Goal: Task Accomplishment & Management: Manage account settings

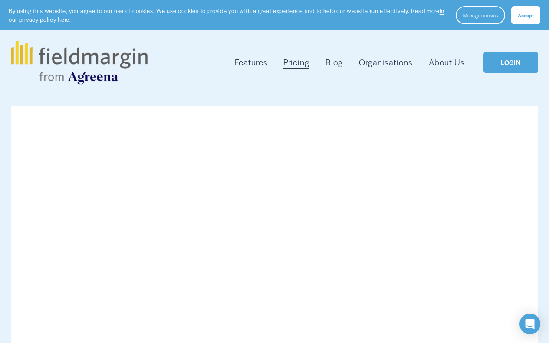
drag, startPoint x: 515, startPoint y: 62, endPoint x: 506, endPoint y: 70, distance: 11.7
click at [513, 64] on link "LOGIN" at bounding box center [510, 63] width 55 height 22
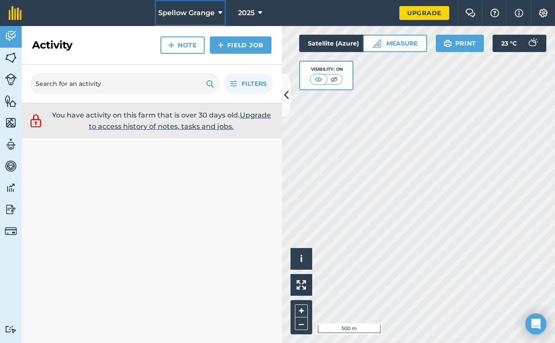
click at [220, 11] on icon at bounding box center [220, 13] width 4 height 10
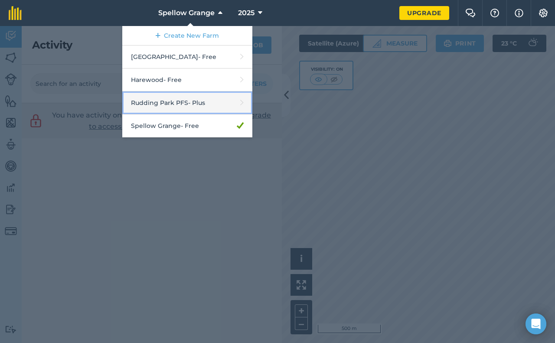
click at [170, 105] on link "Rudding Park PFS - Plus" at bounding box center [187, 103] width 130 height 23
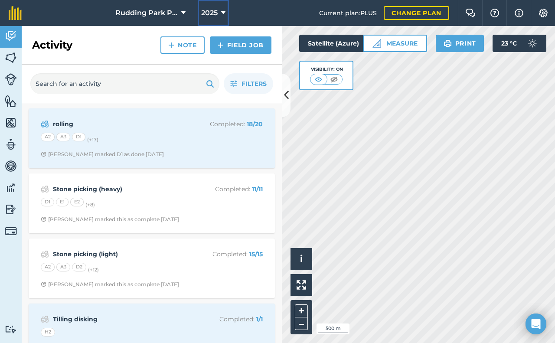
click at [221, 12] on icon at bounding box center [223, 13] width 4 height 10
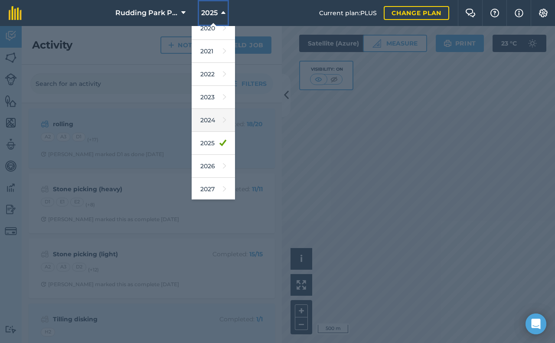
scroll to position [56, 0]
click at [208, 166] on link "2026" at bounding box center [213, 165] width 43 height 23
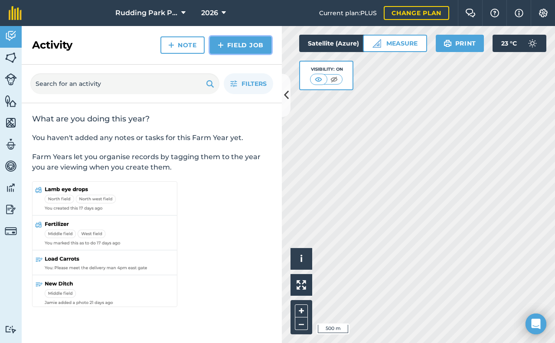
click at [221, 47] on img at bounding box center [221, 45] width 6 height 10
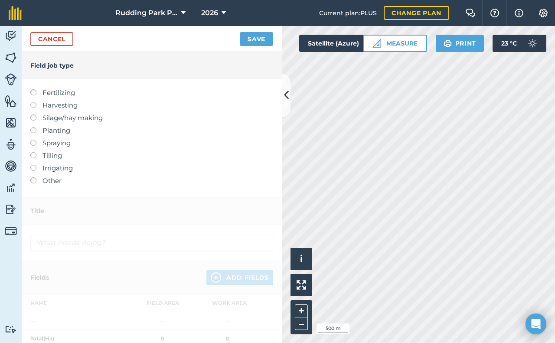
click at [32, 152] on label at bounding box center [36, 152] width 12 height 0
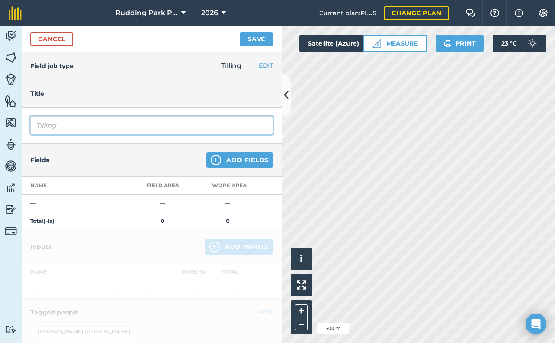
drag, startPoint x: 58, startPoint y: 128, endPoint x: 32, endPoint y: 132, distance: 26.7
click at [32, 132] on input "Tilling" at bounding box center [151, 125] width 243 height 18
type input "Raking"
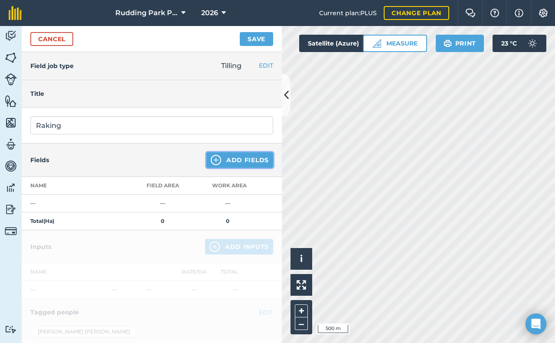
click at [220, 160] on button "Add Fields" at bounding box center [239, 160] width 67 height 16
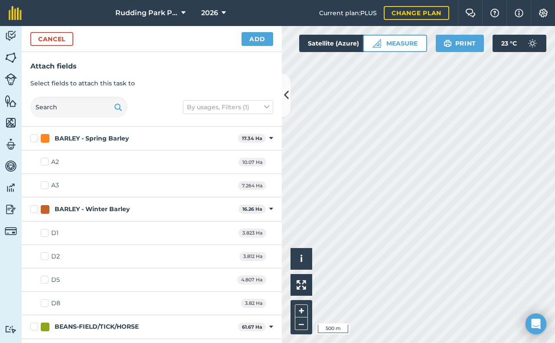
checkbox input "true"
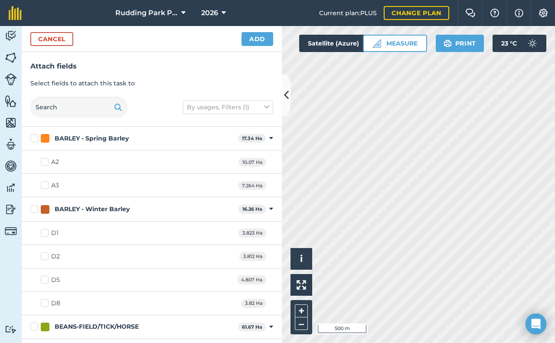
checkbox input "true"
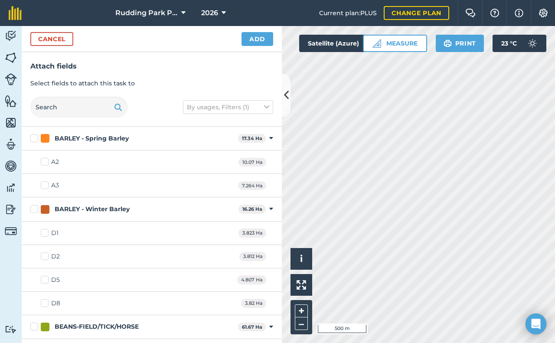
checkbox input "true"
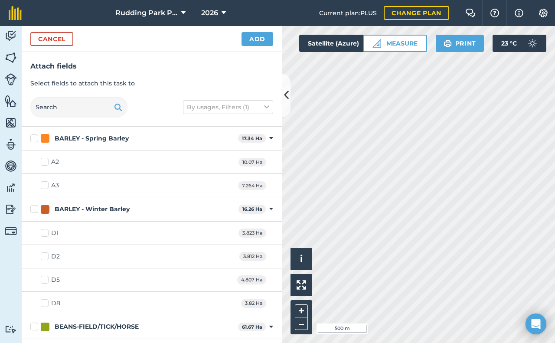
checkbox input "true"
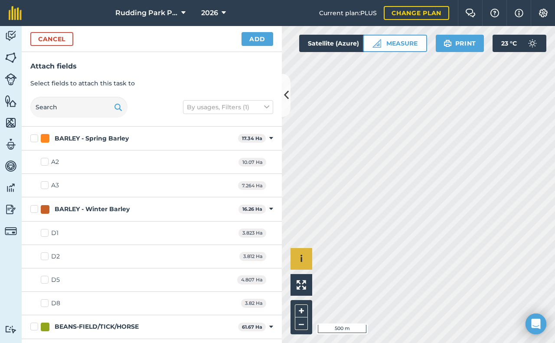
checkbox input "true"
click at [256, 40] on button "Add" at bounding box center [258, 39] width 32 height 14
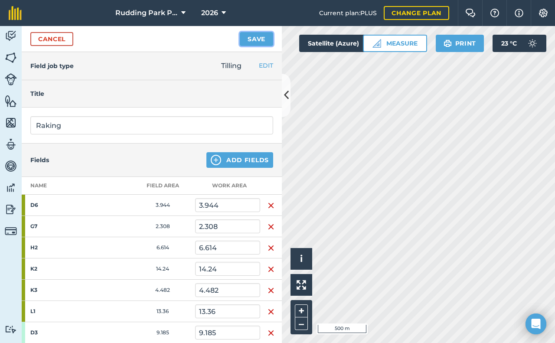
click at [253, 35] on button "Save" at bounding box center [256, 39] width 33 height 14
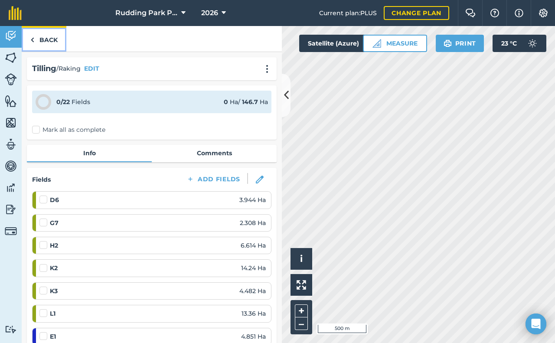
click at [44, 41] on link "Back" at bounding box center [44, 39] width 45 height 26
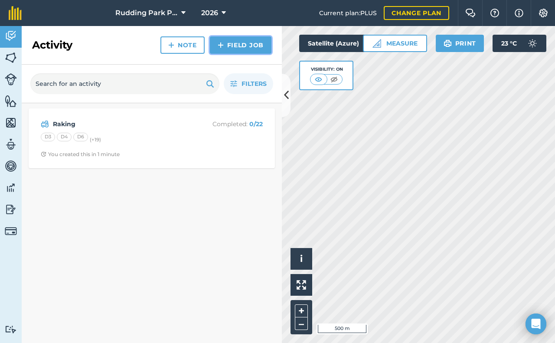
click at [229, 43] on link "Field Job" at bounding box center [241, 44] width 62 height 17
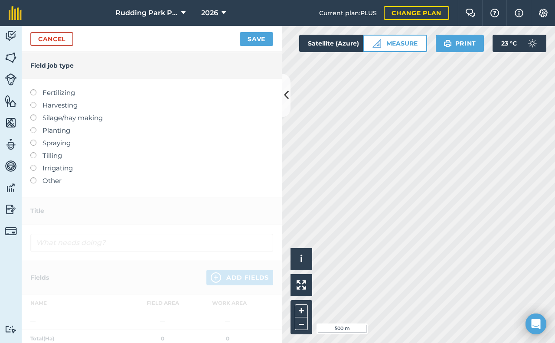
click at [33, 152] on label at bounding box center [36, 152] width 12 height 0
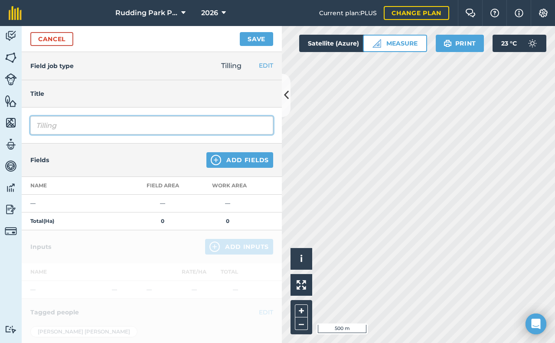
click at [74, 125] on input "Tilling" at bounding box center [151, 125] width 243 height 18
type input "T"
type input "Discing"
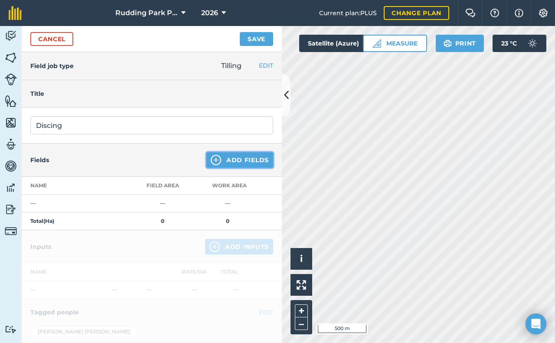
click at [213, 159] on img at bounding box center [216, 160] width 10 height 10
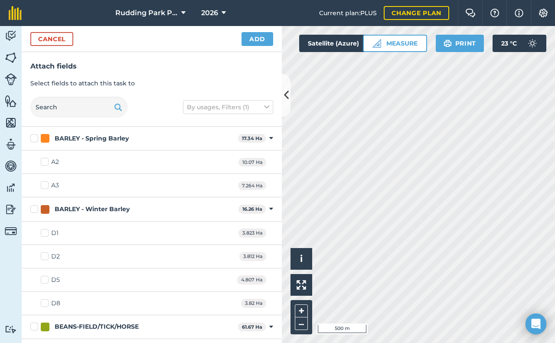
checkbox input "true"
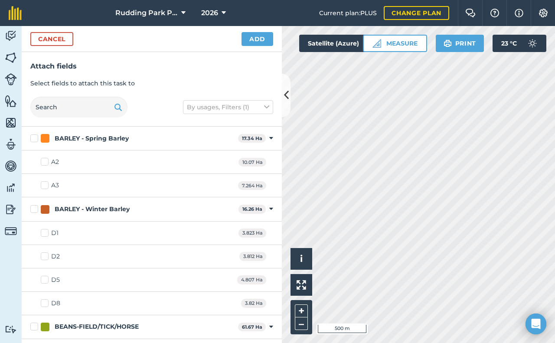
checkbox input "true"
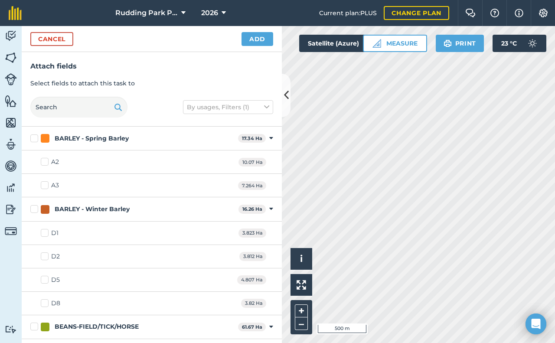
checkbox input "true"
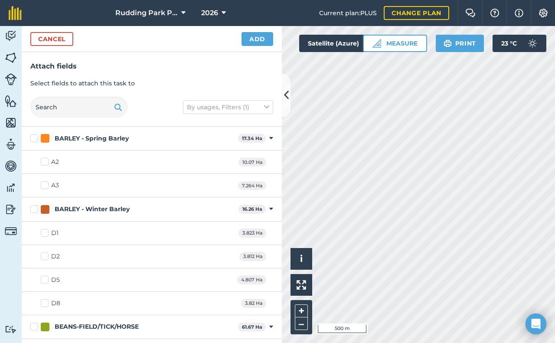
checkbox input "true"
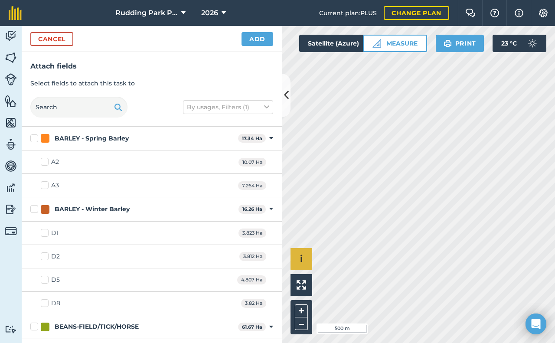
checkbox input "true"
click at [259, 39] on button "Add" at bounding box center [258, 39] width 32 height 14
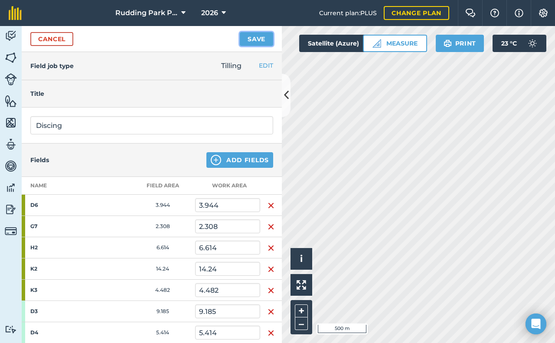
click at [255, 39] on button "Save" at bounding box center [256, 39] width 33 height 14
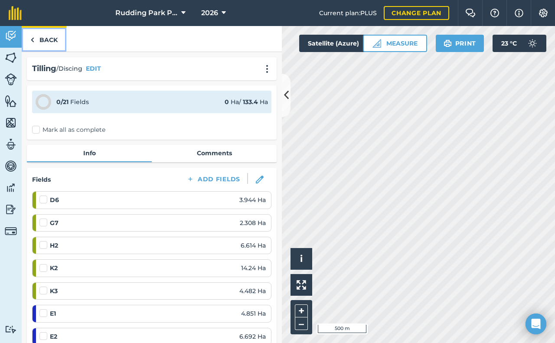
click at [47, 40] on link "Back" at bounding box center [44, 39] width 45 height 26
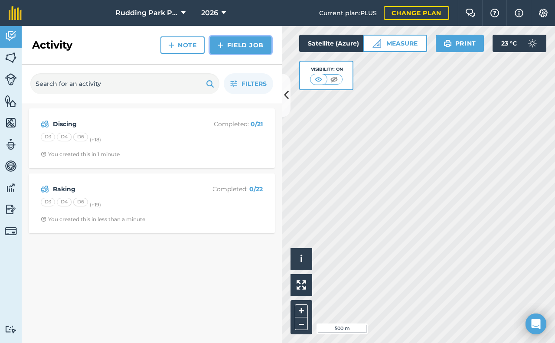
click at [224, 46] on img at bounding box center [221, 45] width 6 height 10
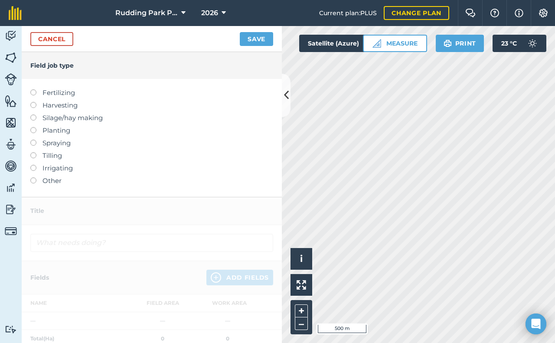
click at [34, 152] on label at bounding box center [36, 152] width 12 height 0
type input "Tilling"
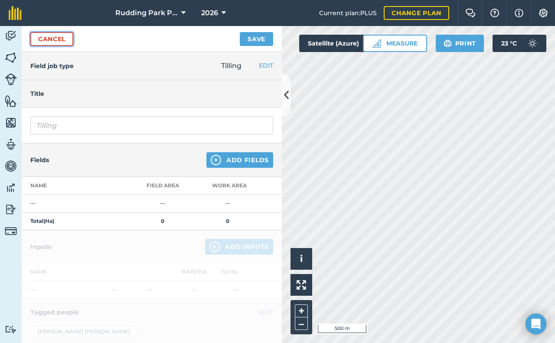
click at [53, 38] on link "Cancel" at bounding box center [51, 39] width 43 height 14
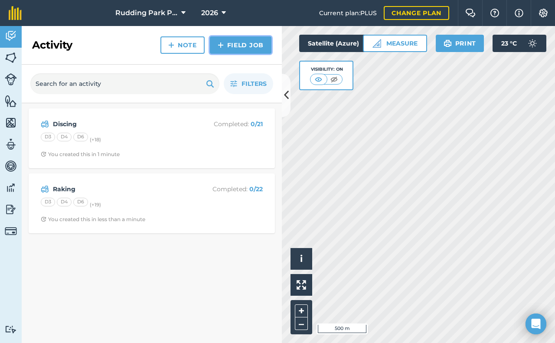
click at [232, 45] on link "Field Job" at bounding box center [241, 44] width 62 height 17
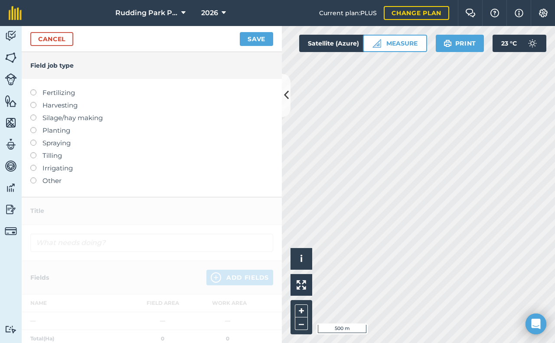
click at [36, 156] on li "Tilling" at bounding box center [151, 155] width 243 height 10
click at [55, 154] on label "Tilling" at bounding box center [151, 155] width 243 height 10
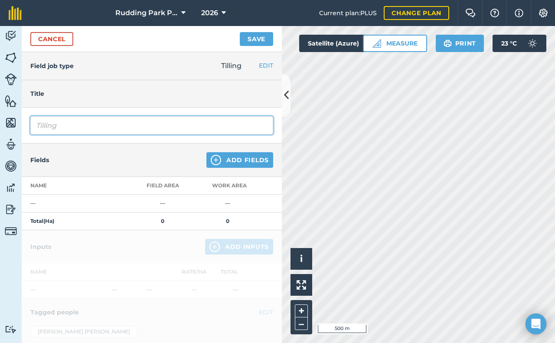
click at [65, 124] on input "Tilling" at bounding box center [151, 125] width 243 height 18
type input "T"
type input "Ploughing"
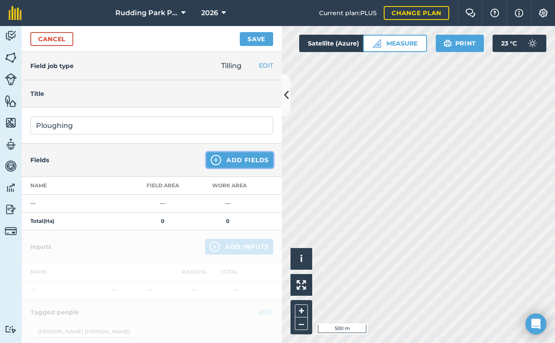
click at [211, 160] on img at bounding box center [216, 160] width 10 height 10
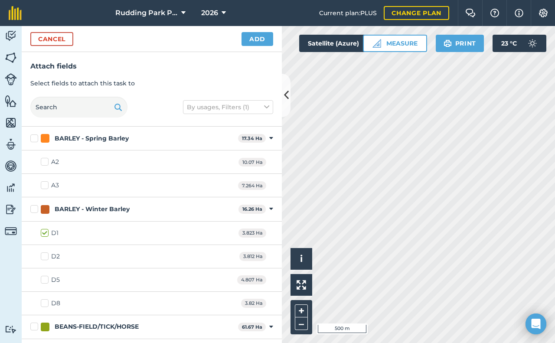
checkbox input "true"
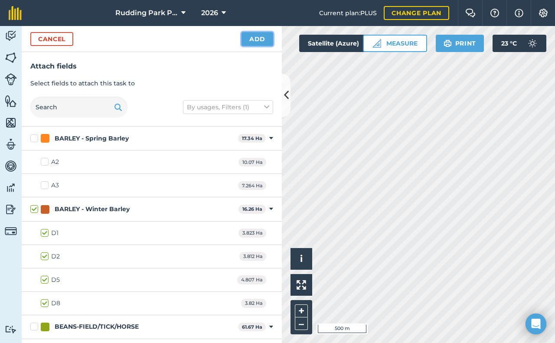
click at [255, 39] on button "Add" at bounding box center [258, 39] width 32 height 14
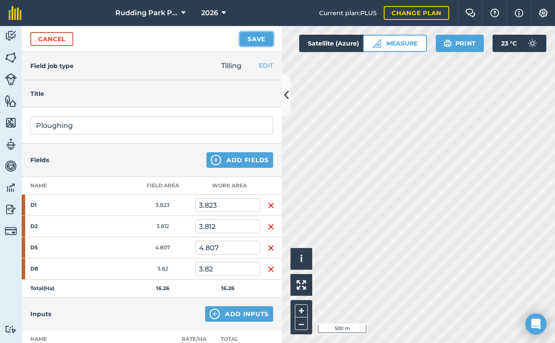
click at [258, 39] on button "Save" at bounding box center [256, 39] width 33 height 14
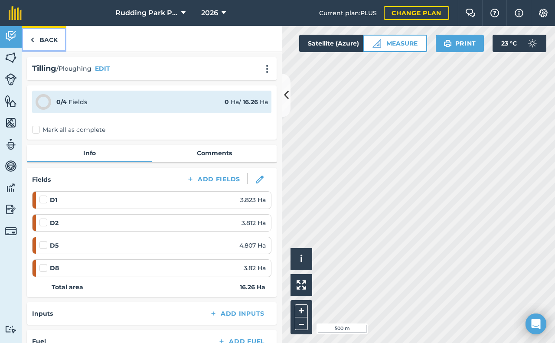
click at [41, 36] on link "Back" at bounding box center [44, 39] width 45 height 26
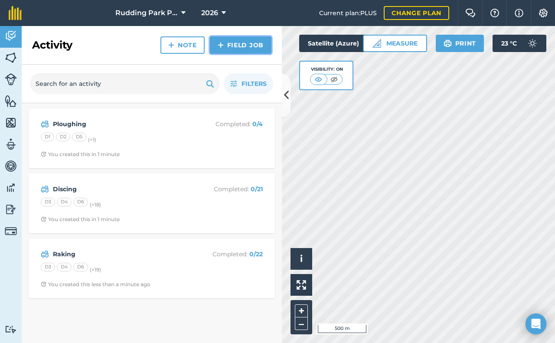
click at [222, 48] on img at bounding box center [221, 45] width 6 height 10
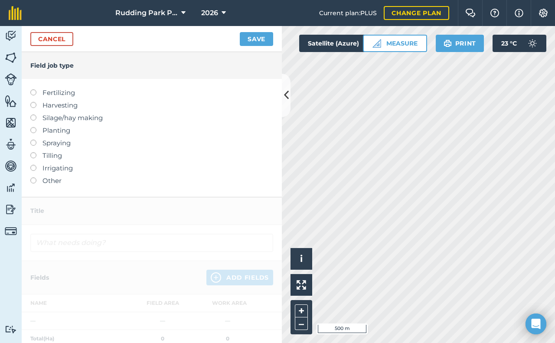
click at [47, 157] on label "Tilling" at bounding box center [151, 155] width 243 height 10
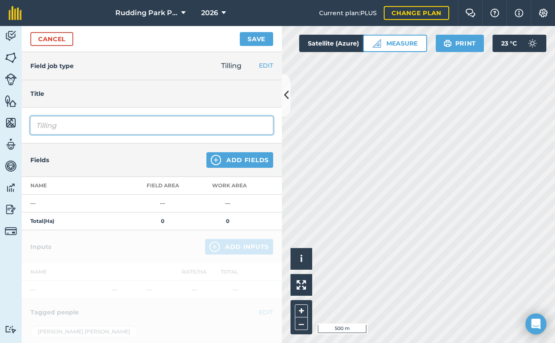
click at [97, 126] on input "Tilling" at bounding box center [151, 125] width 243 height 18
drag, startPoint x: 97, startPoint y: 126, endPoint x: 23, endPoint y: 129, distance: 73.3
click at [24, 128] on div "Tilling" at bounding box center [152, 126] width 260 height 36
type input "DTX"
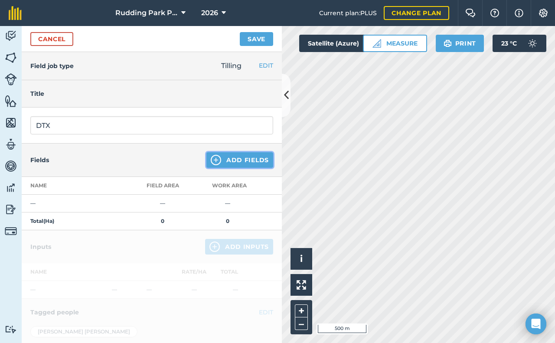
click at [214, 157] on img at bounding box center [216, 160] width 10 height 10
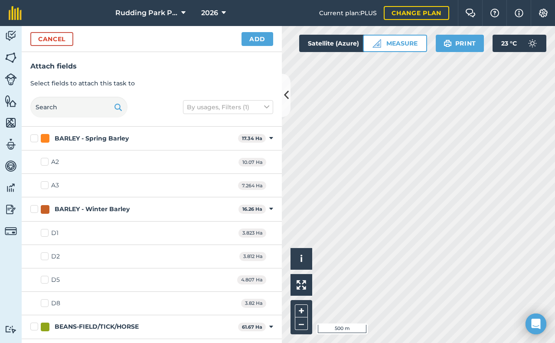
checkbox input "true"
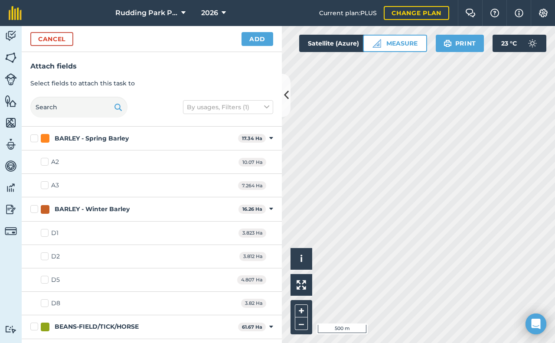
checkbox input "true"
click at [249, 39] on button "Add" at bounding box center [258, 39] width 32 height 14
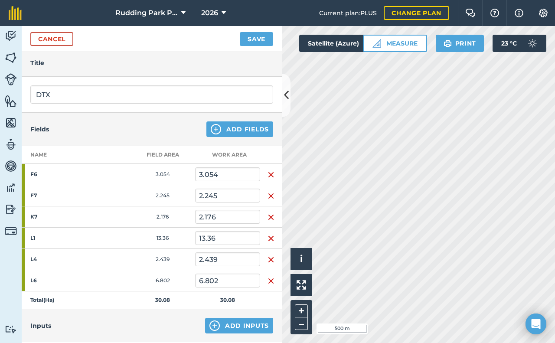
scroll to position [30, 0]
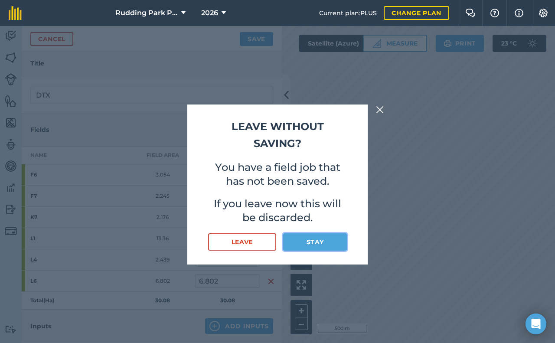
click at [295, 242] on button "Stay" at bounding box center [315, 241] width 64 height 17
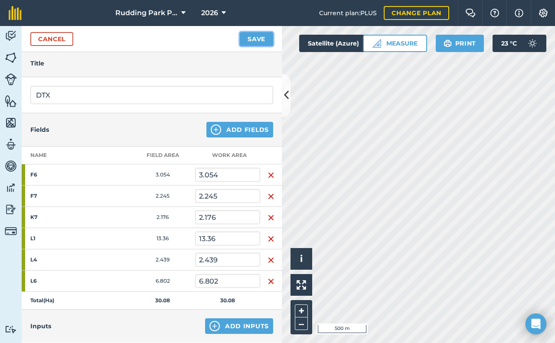
click at [255, 36] on button "Save" at bounding box center [256, 39] width 33 height 14
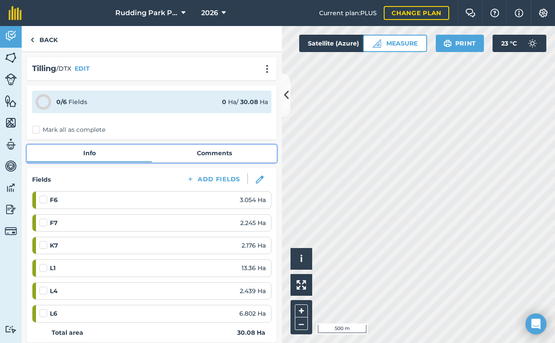
click at [216, 156] on link "Comments" at bounding box center [214, 153] width 125 height 16
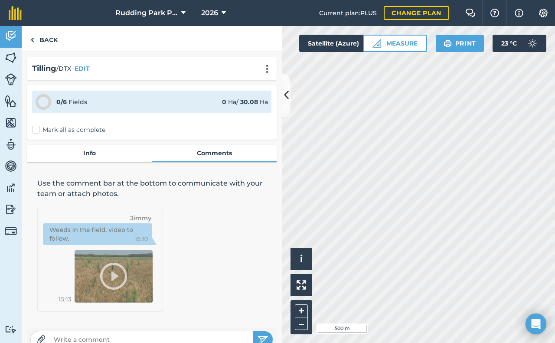
click at [86, 334] on input "text" at bounding box center [151, 340] width 203 height 12
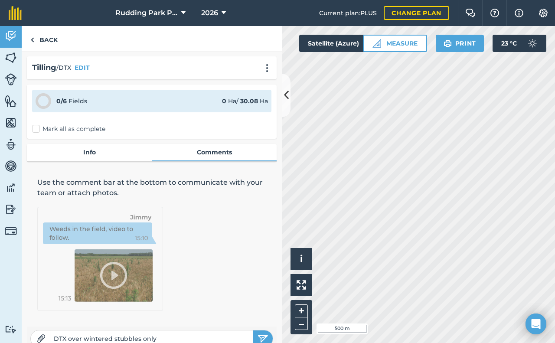
type input "DTX over wintered stubbles only"
drag, startPoint x: 165, startPoint y: 299, endPoint x: 172, endPoint y: 295, distance: 8.3
click at [166, 298] on div "Use the comment bar at the bottom to communicate with your team or attach photo…" at bounding box center [152, 244] width 250 height 154
click at [52, 43] on link "Back" at bounding box center [44, 39] width 45 height 26
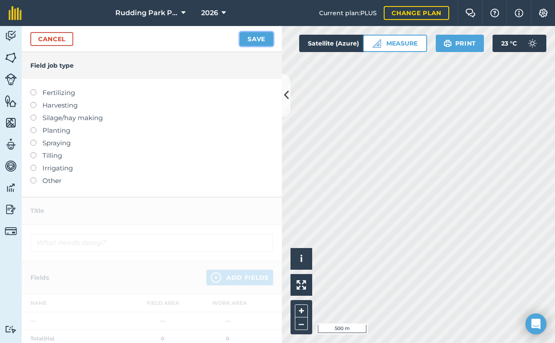
click at [259, 41] on button "Save" at bounding box center [256, 39] width 33 height 14
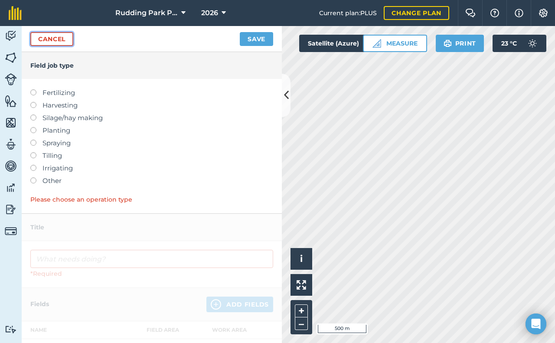
click at [52, 39] on link "Cancel" at bounding box center [51, 39] width 43 height 14
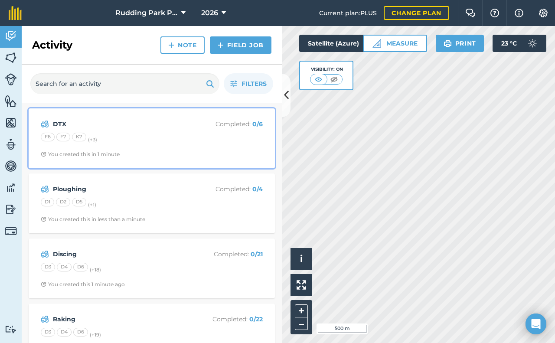
click at [141, 145] on div "DTX Completed : 0 / 6 F6 F7 K7 (+ 3 ) You created this in 1 minute" at bounding box center [152, 138] width 236 height 49
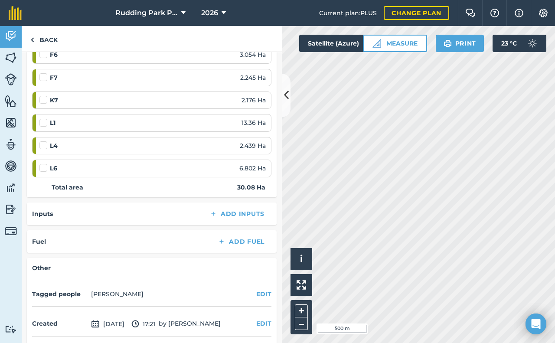
scroll to position [130, 0]
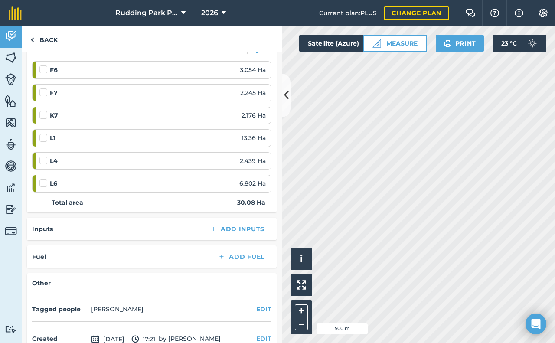
click at [92, 137] on div "L1 13.36 Ha" at bounding box center [152, 138] width 226 height 10
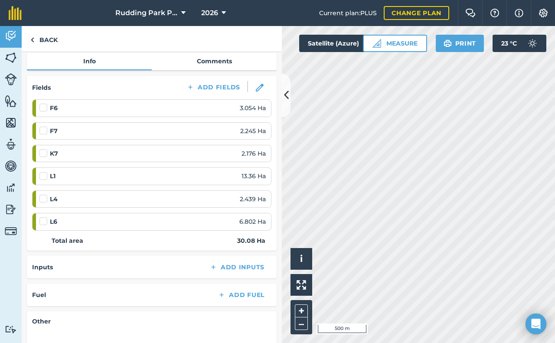
scroll to position [77, 0]
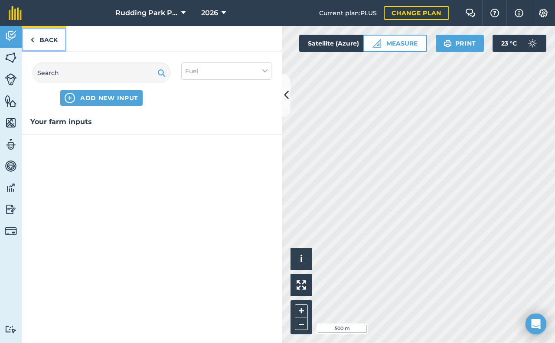
click at [37, 42] on link "Back" at bounding box center [44, 39] width 45 height 26
